Goal: Transaction & Acquisition: Subscribe to service/newsletter

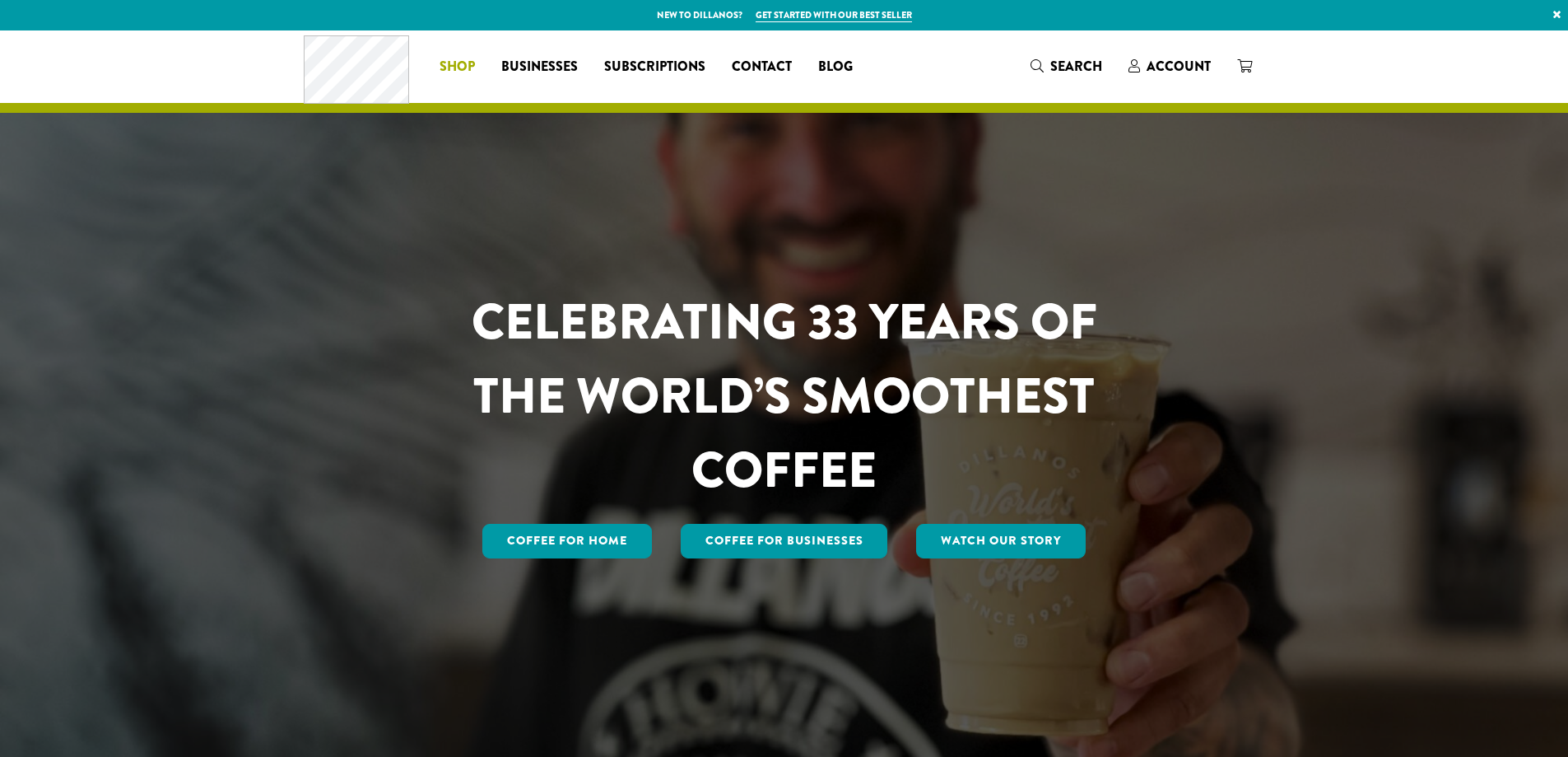
click at [461, 63] on span "Shop" at bounding box center [457, 67] width 36 height 20
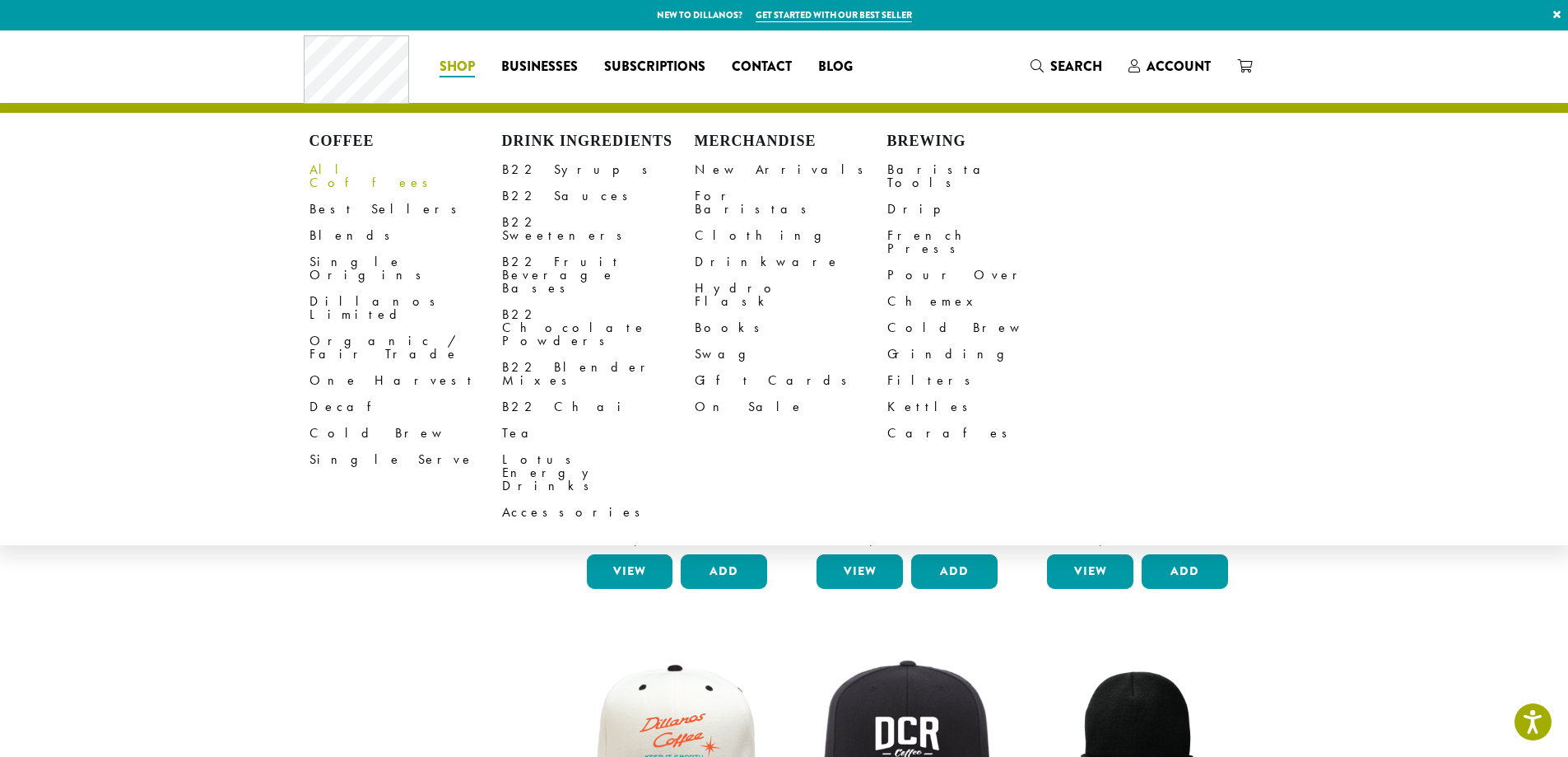
click at [342, 163] on link "All Coffees" at bounding box center [405, 175] width 193 height 40
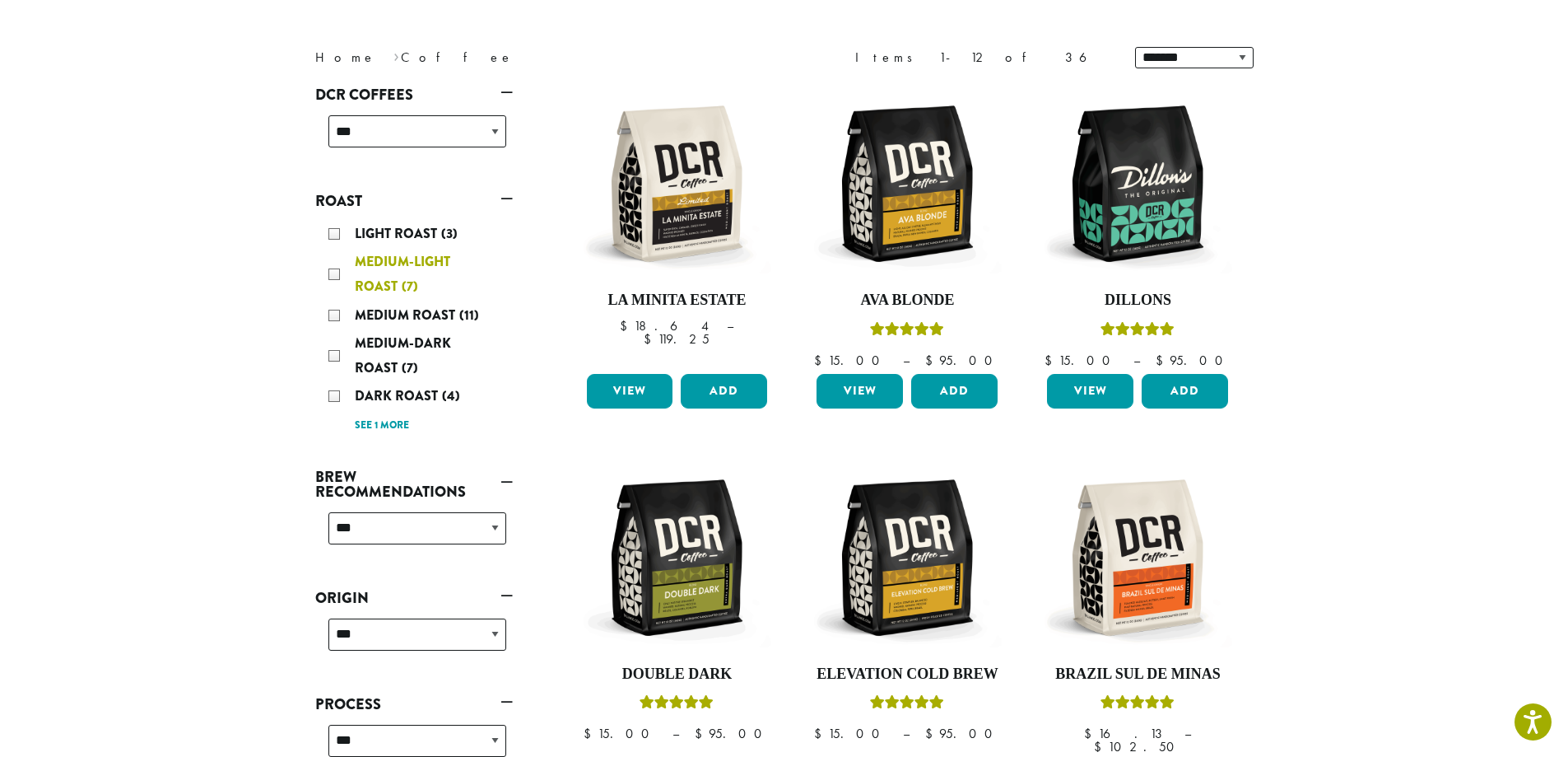
scroll to position [247, 0]
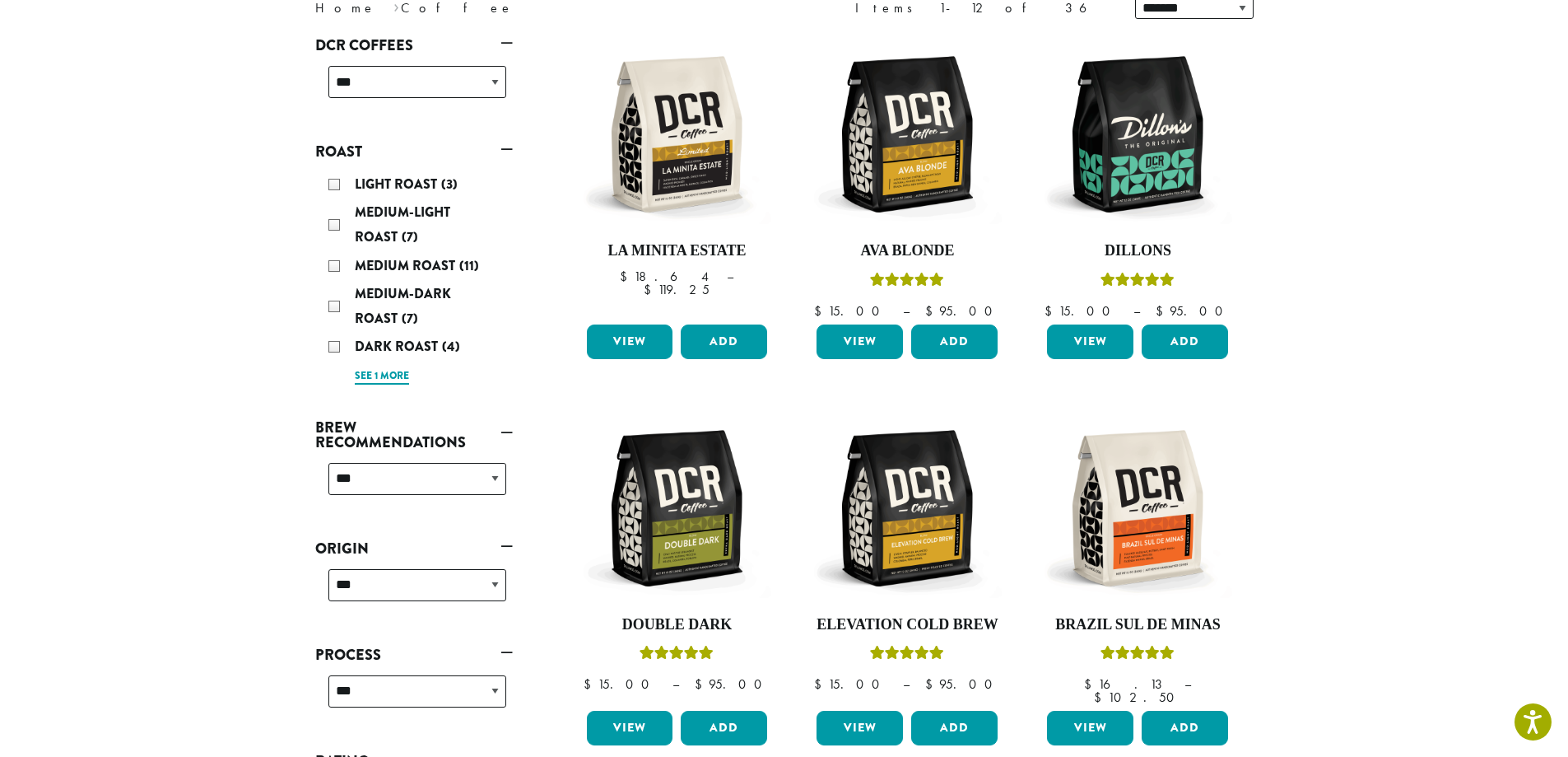
click at [375, 380] on link "See 1 more" at bounding box center [382, 376] width 54 height 16
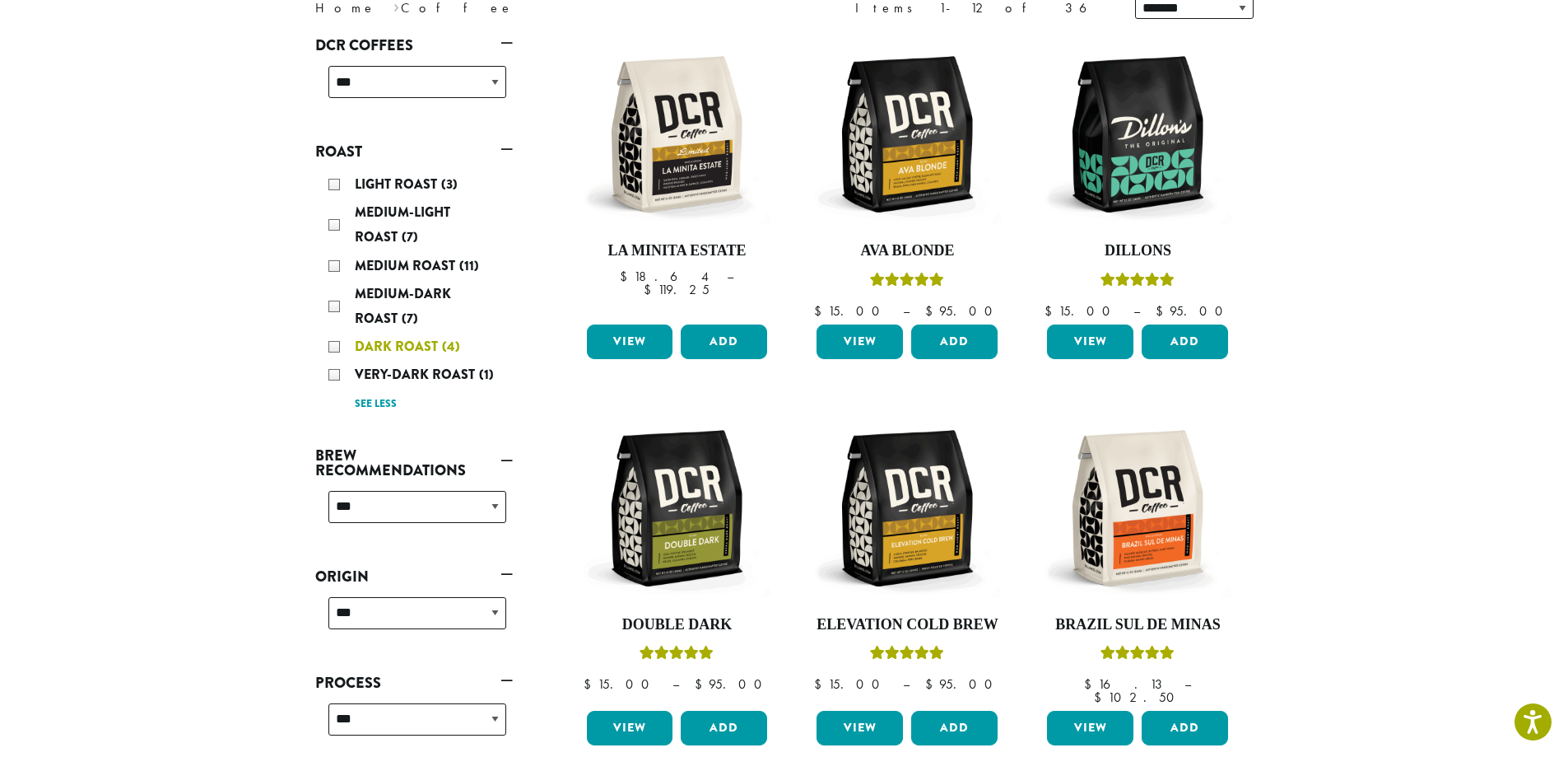
click at [396, 341] on span "Dark Roast" at bounding box center [398, 346] width 87 height 19
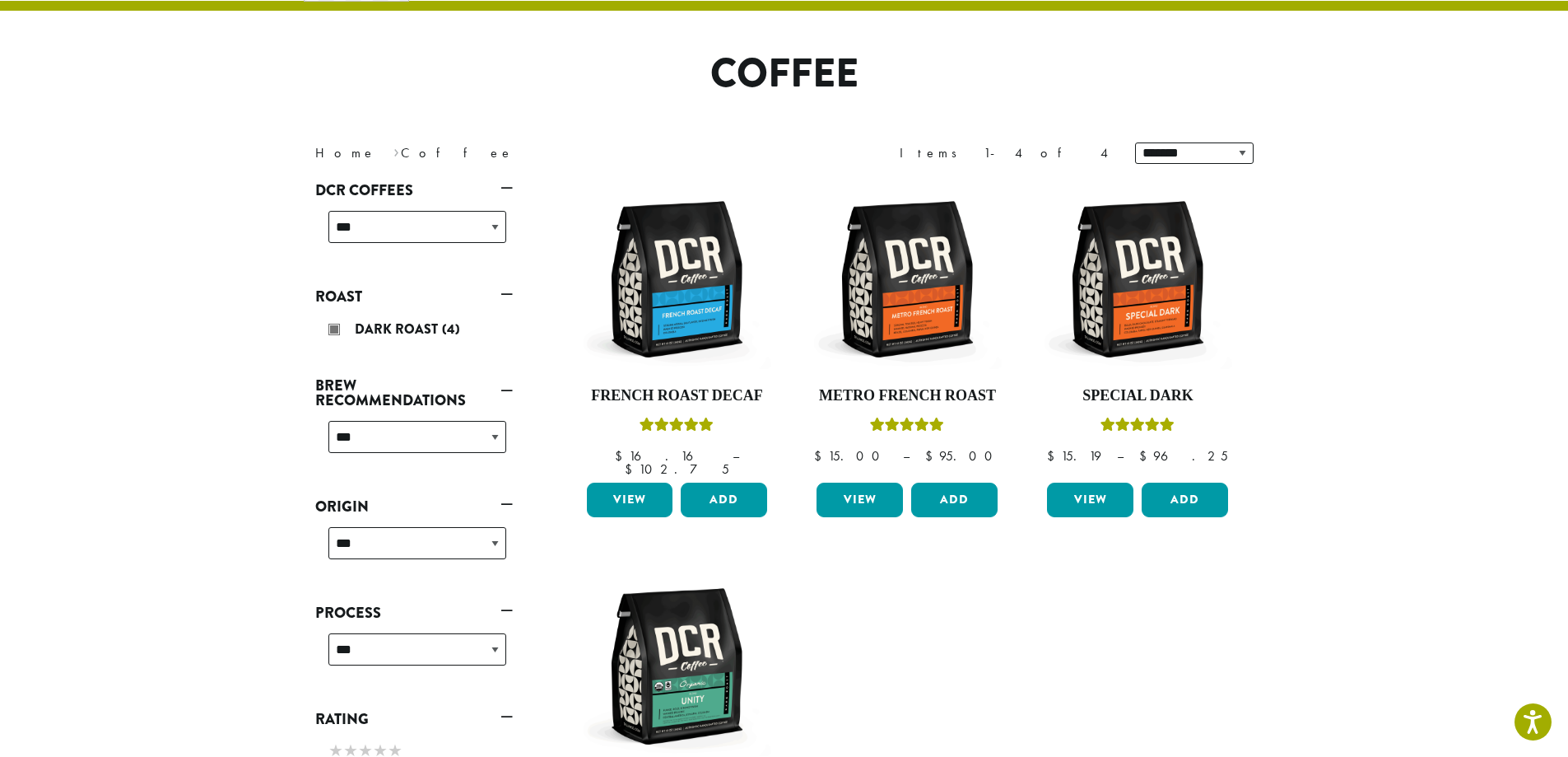
scroll to position [101, 0]
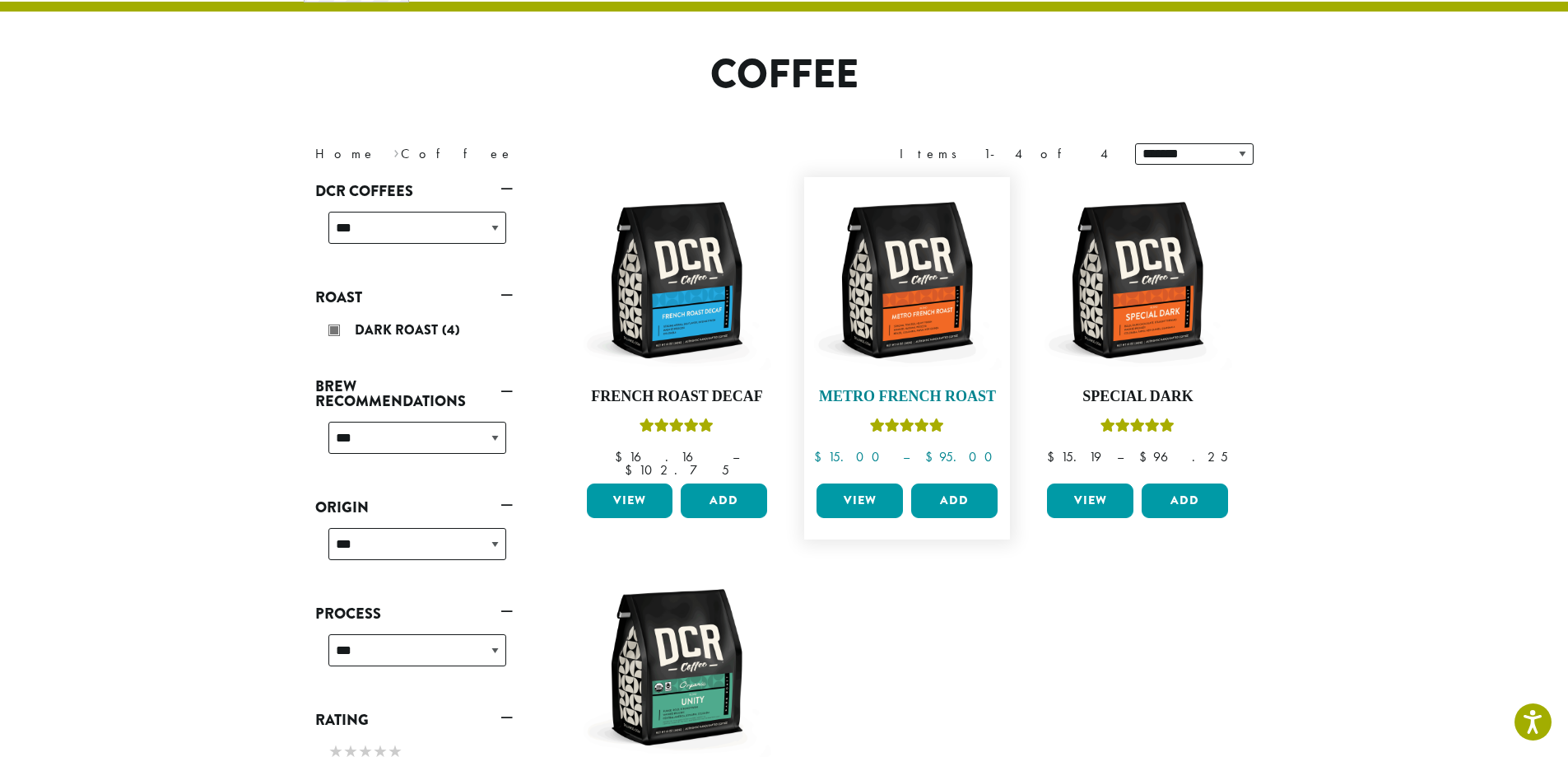
click at [945, 306] on img at bounding box center [906, 279] width 189 height 189
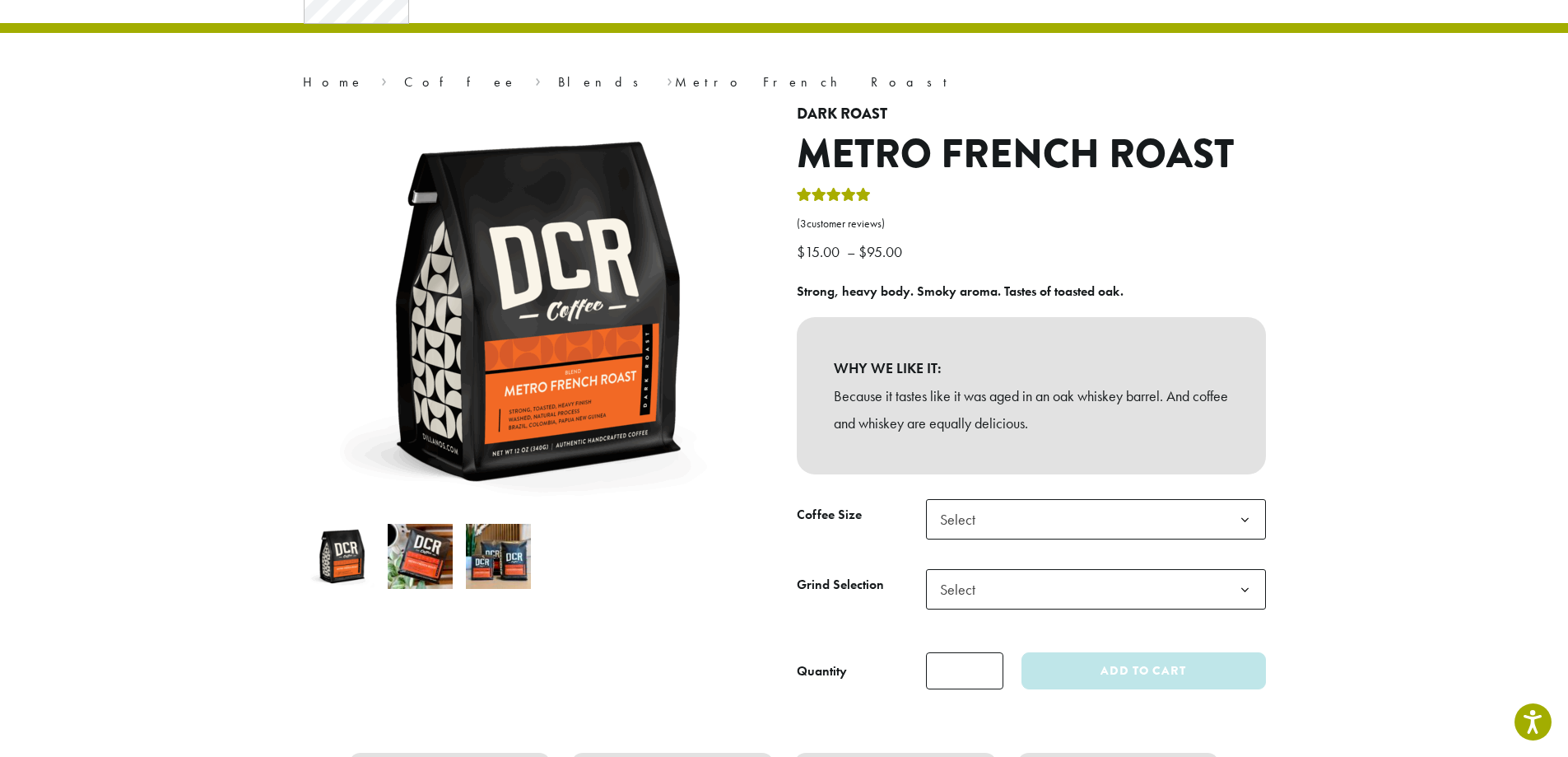
scroll to position [165, 0]
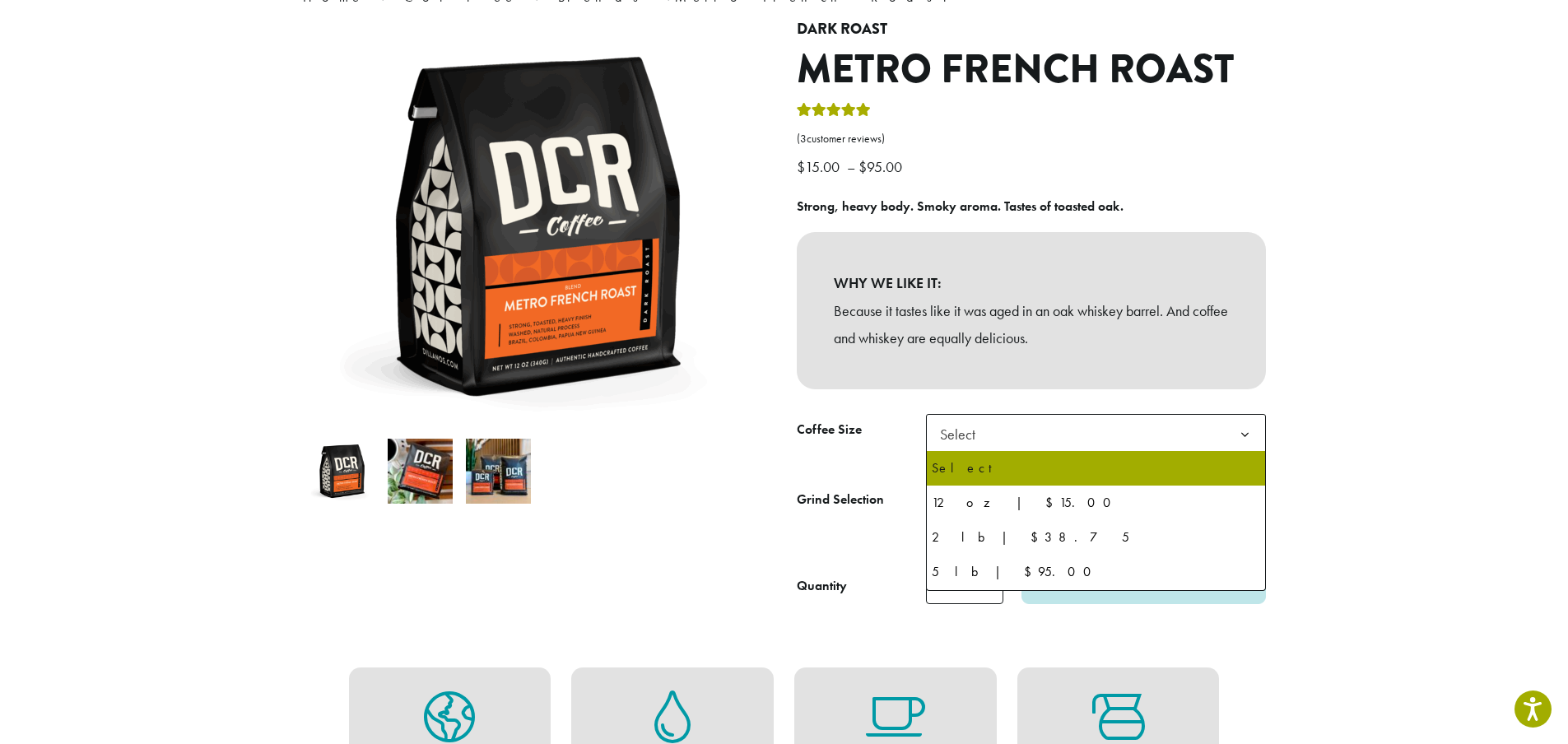
click at [1005, 445] on span "Select" at bounding box center [1095, 434] width 340 height 41
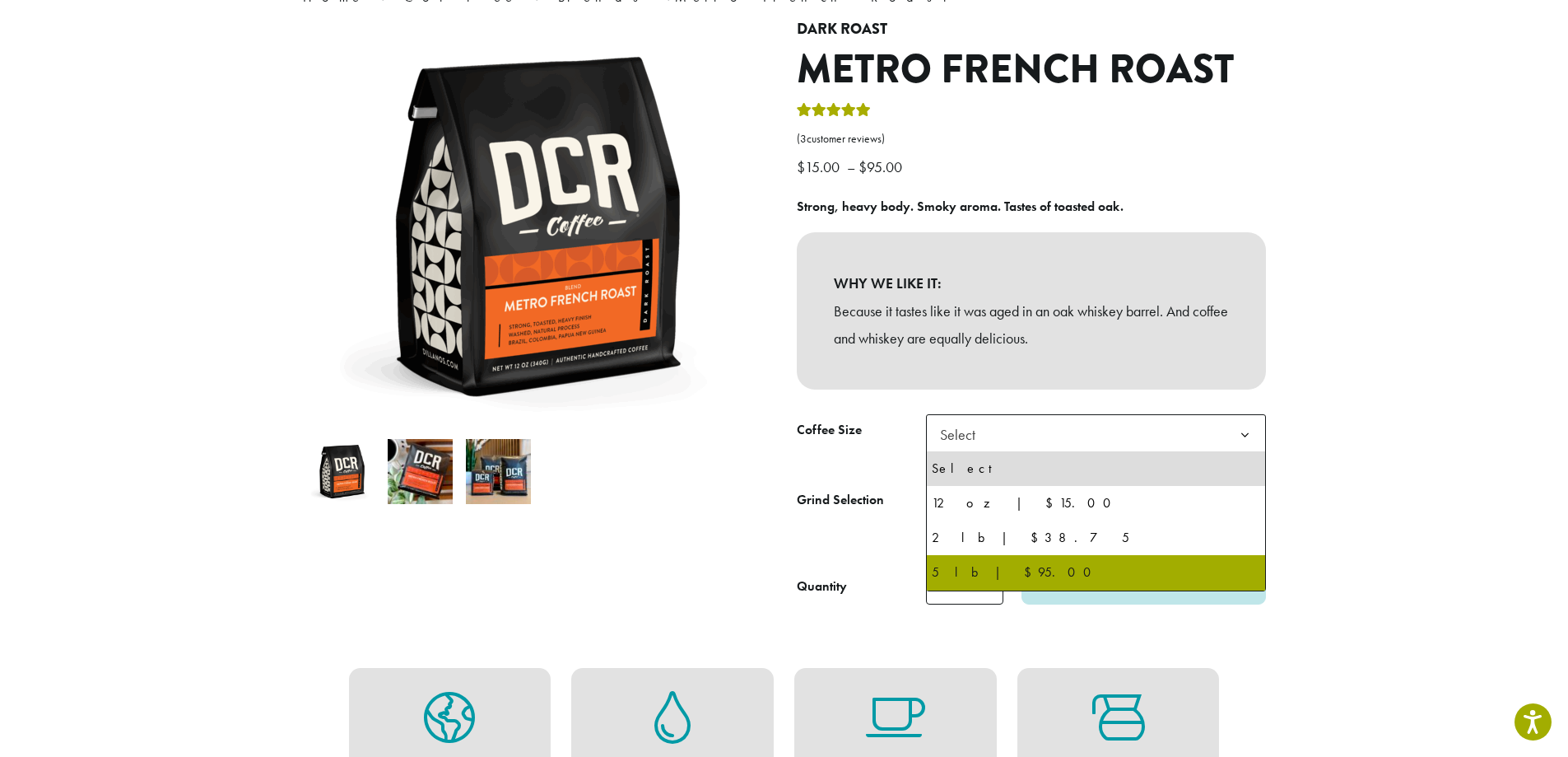
select select "**********"
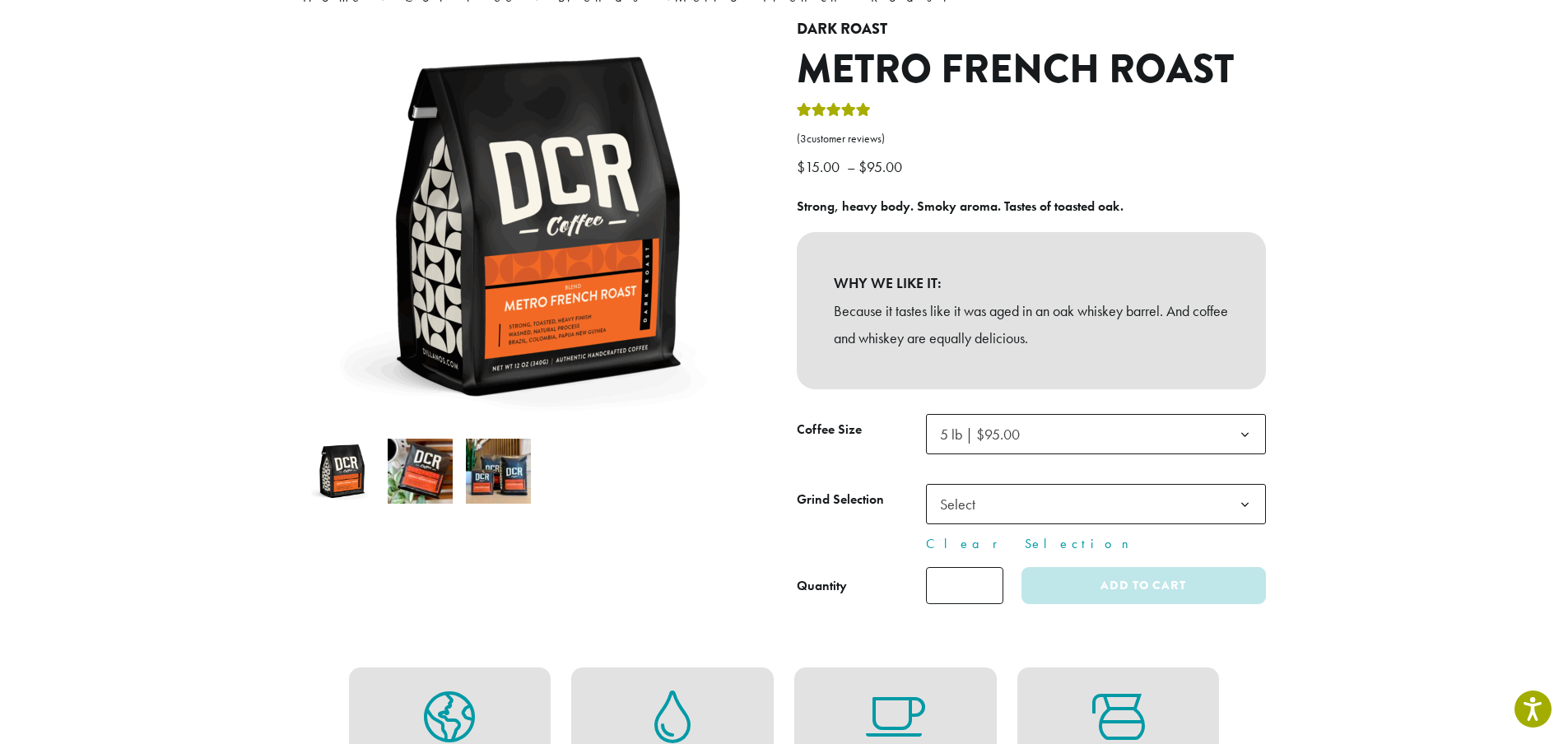
click at [986, 503] on span "Select" at bounding box center [962, 504] width 58 height 32
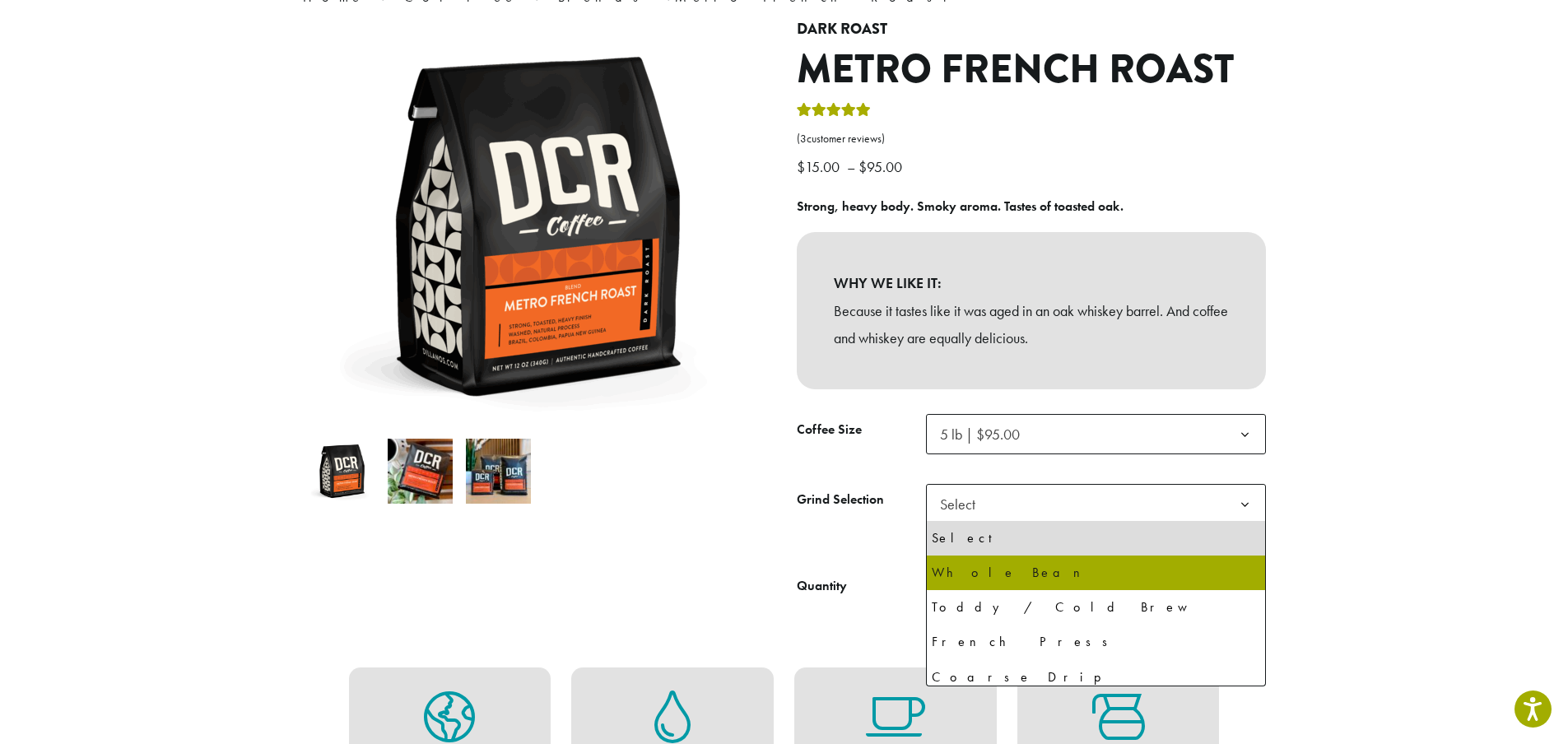
select select "**********"
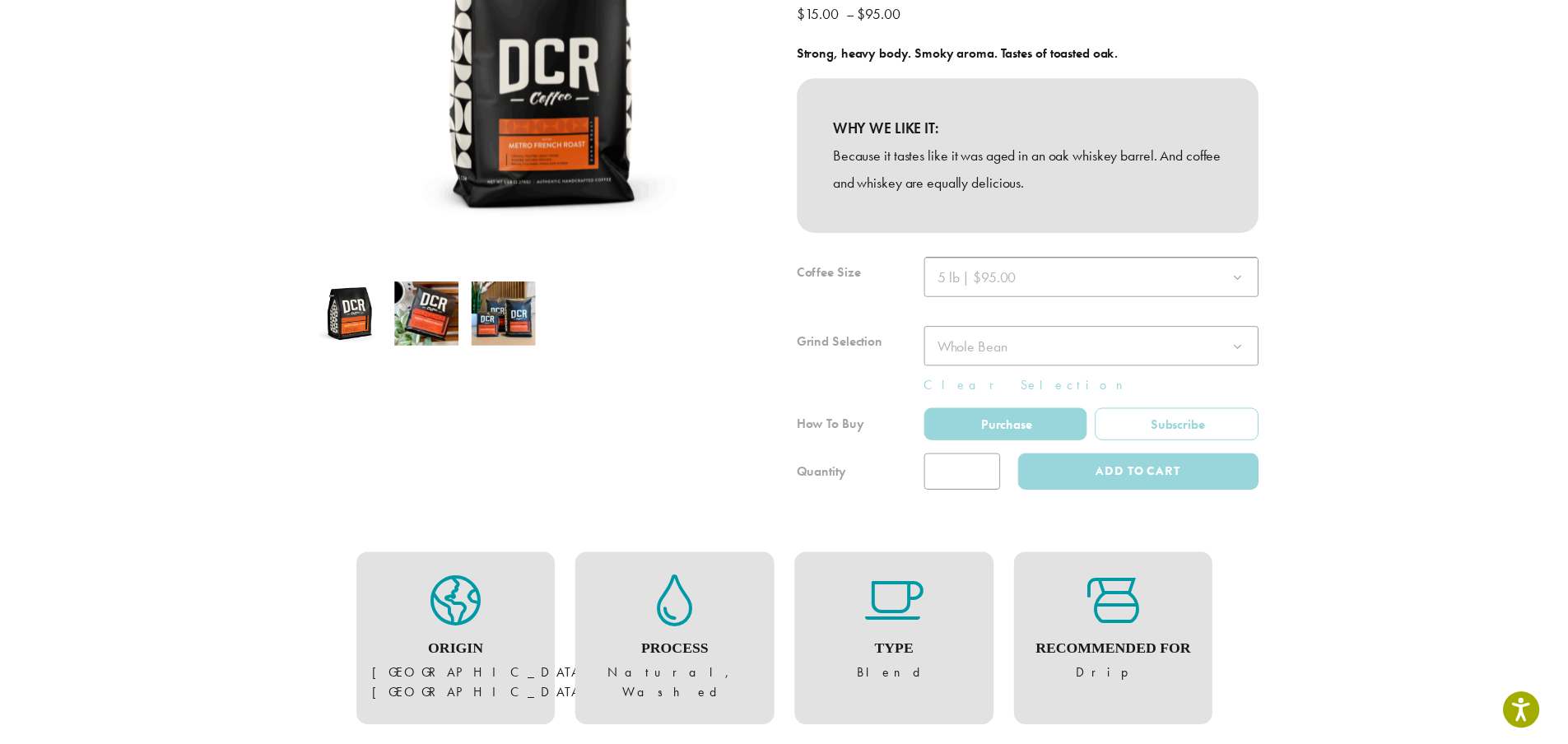
scroll to position [329, 0]
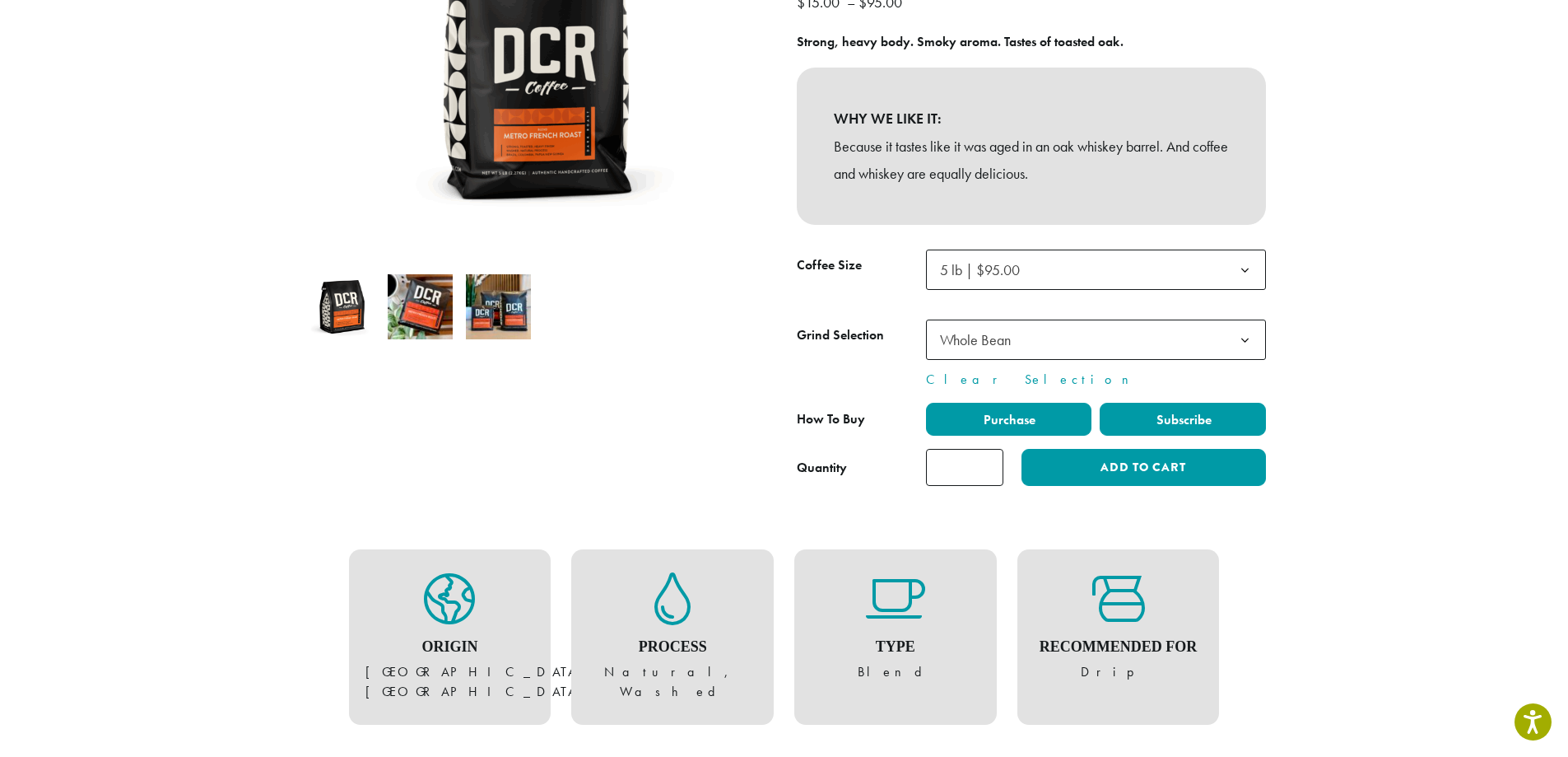
click at [1182, 415] on span "Subscribe" at bounding box center [1182, 420] width 57 height 17
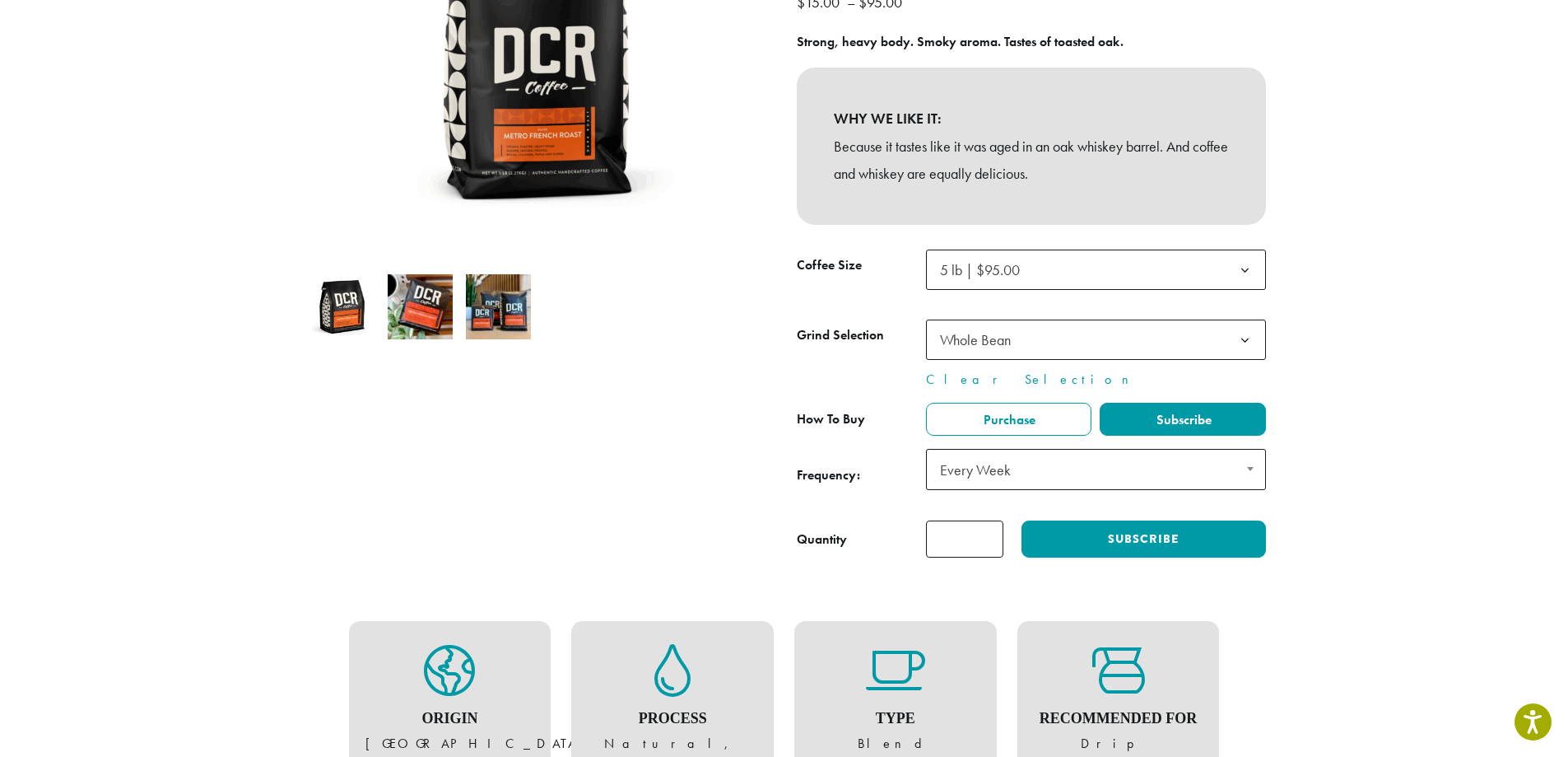
click at [1167, 474] on span "Every Week" at bounding box center [1095, 469] width 340 height 41
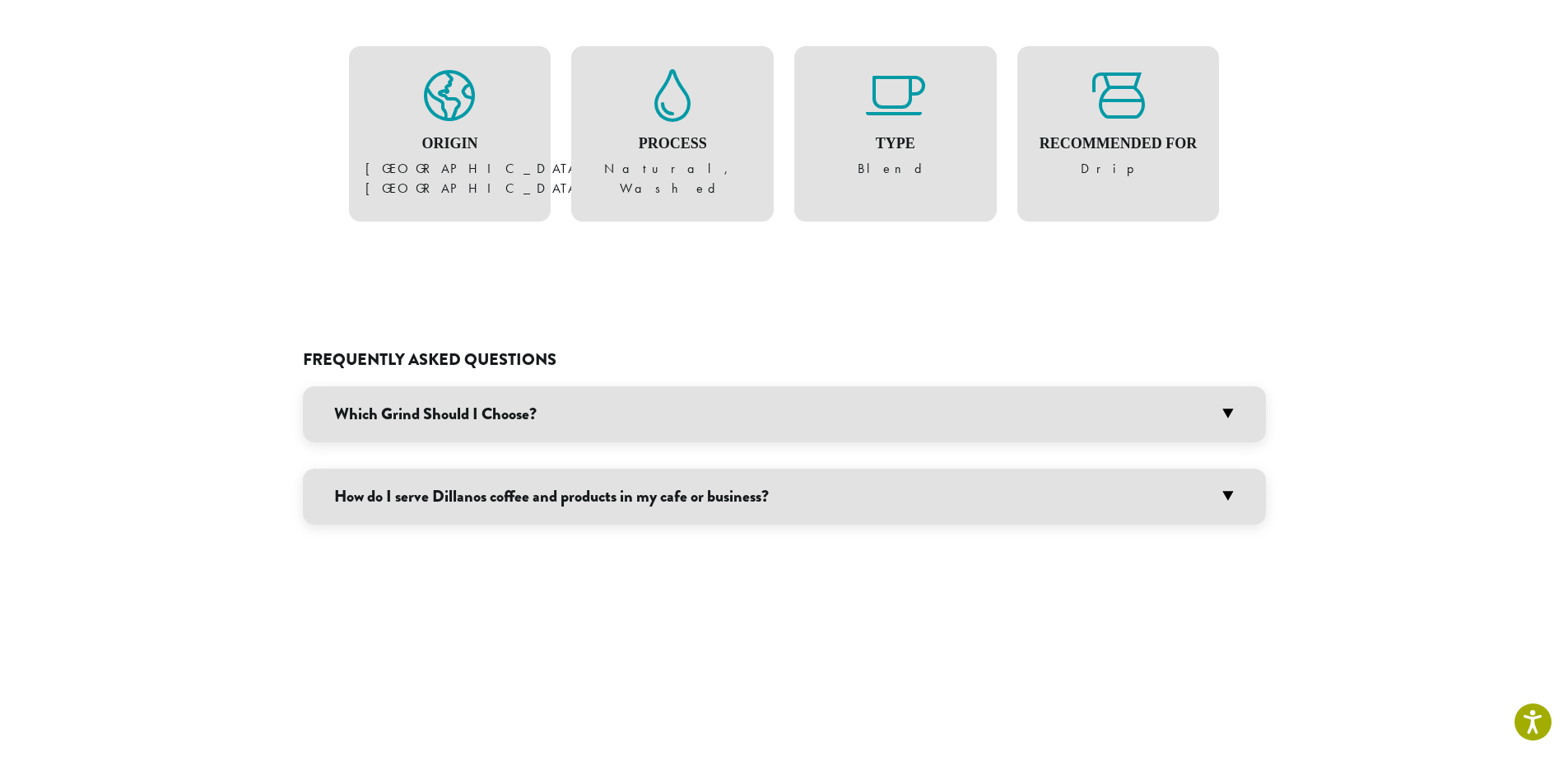
scroll to position [905, 0]
click at [759, 412] on h3 "Which Grind Should I Choose?" at bounding box center [785, 413] width 963 height 56
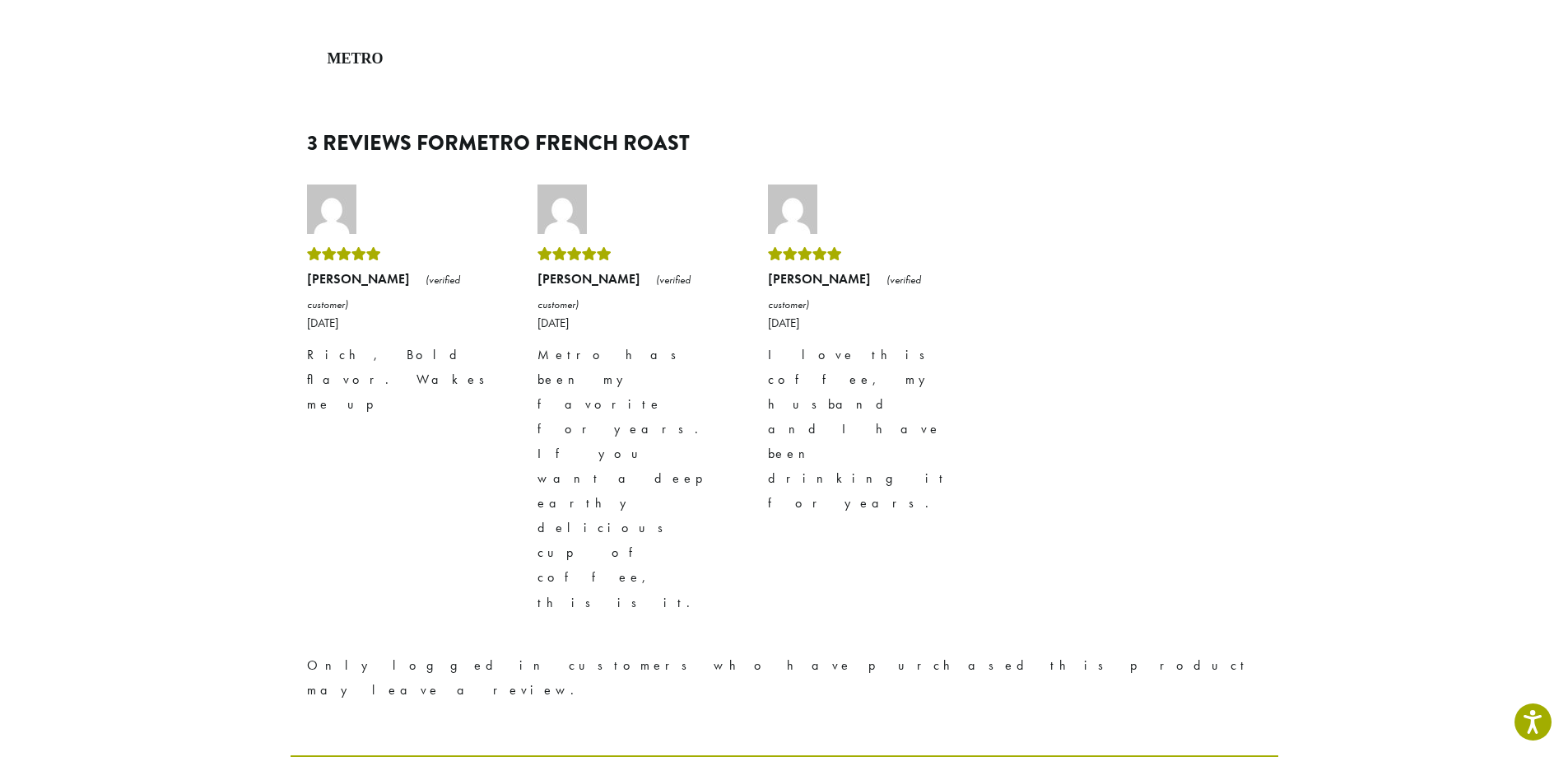
scroll to position [2797, 0]
